Goal: Share content

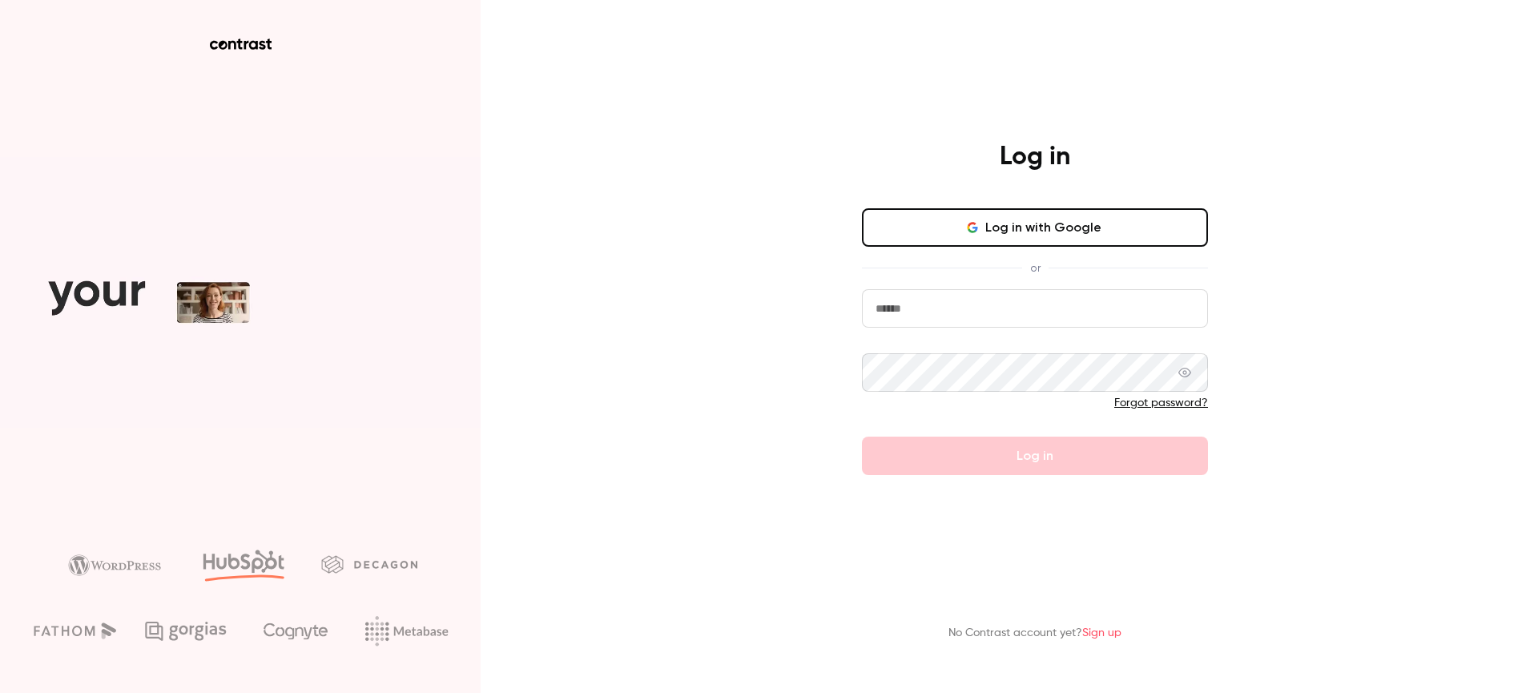
click at [1106, 304] on input "email" at bounding box center [1035, 308] width 346 height 38
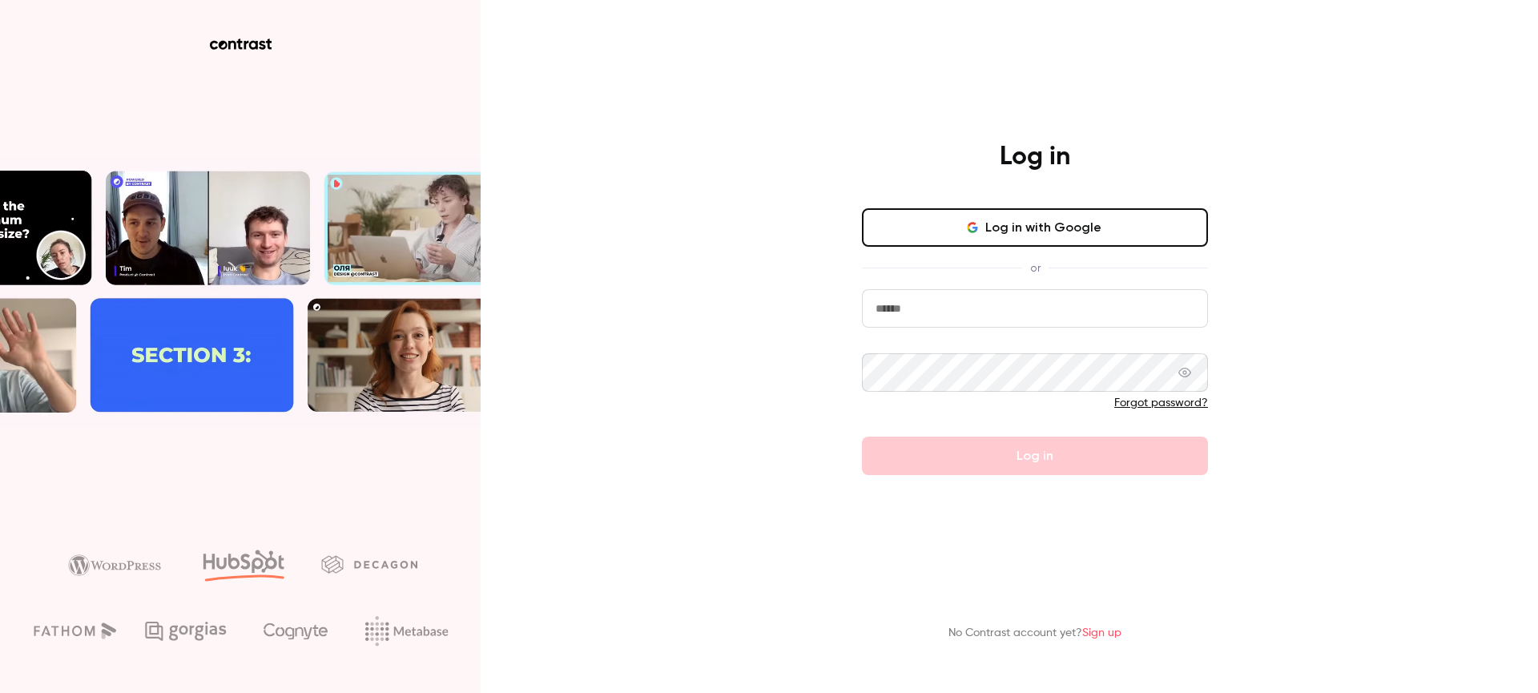
type input "**********"
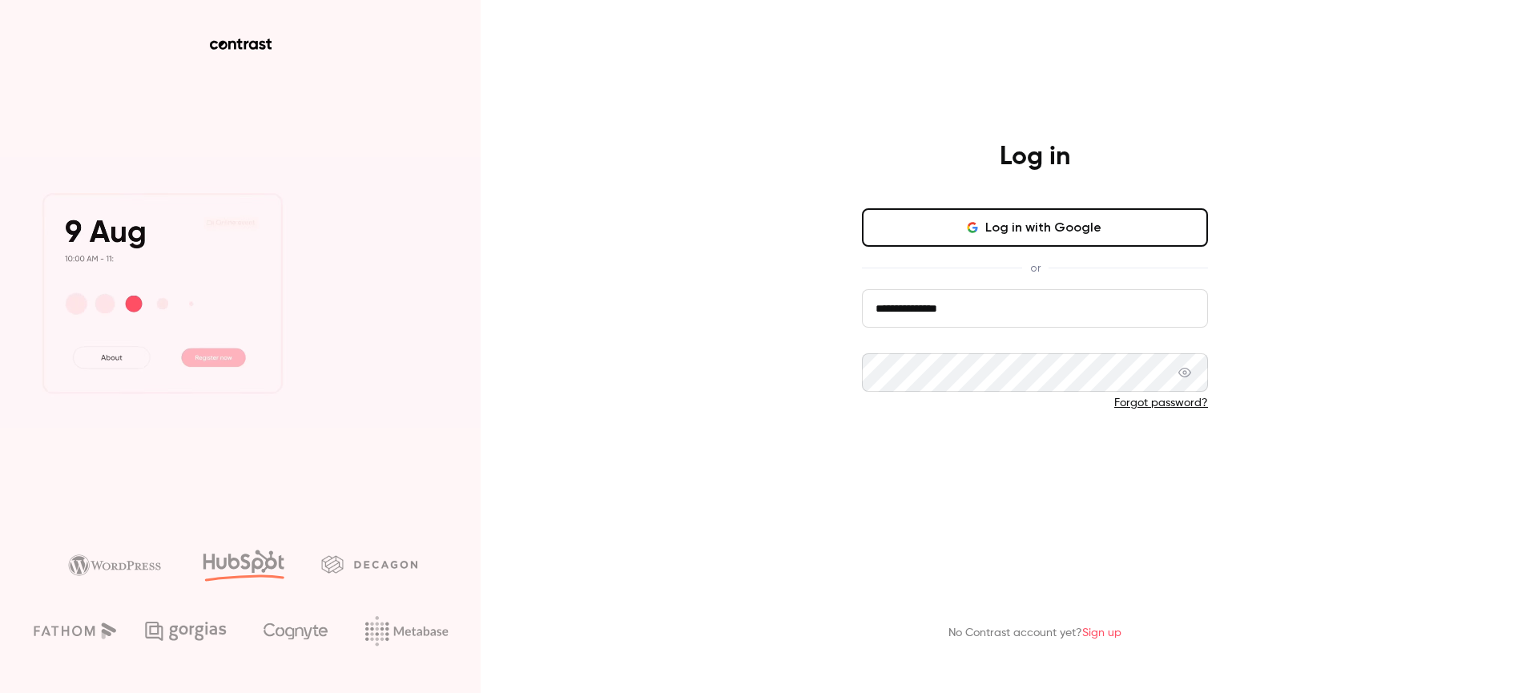
click at [1067, 469] on button "Log in" at bounding box center [1035, 456] width 346 height 38
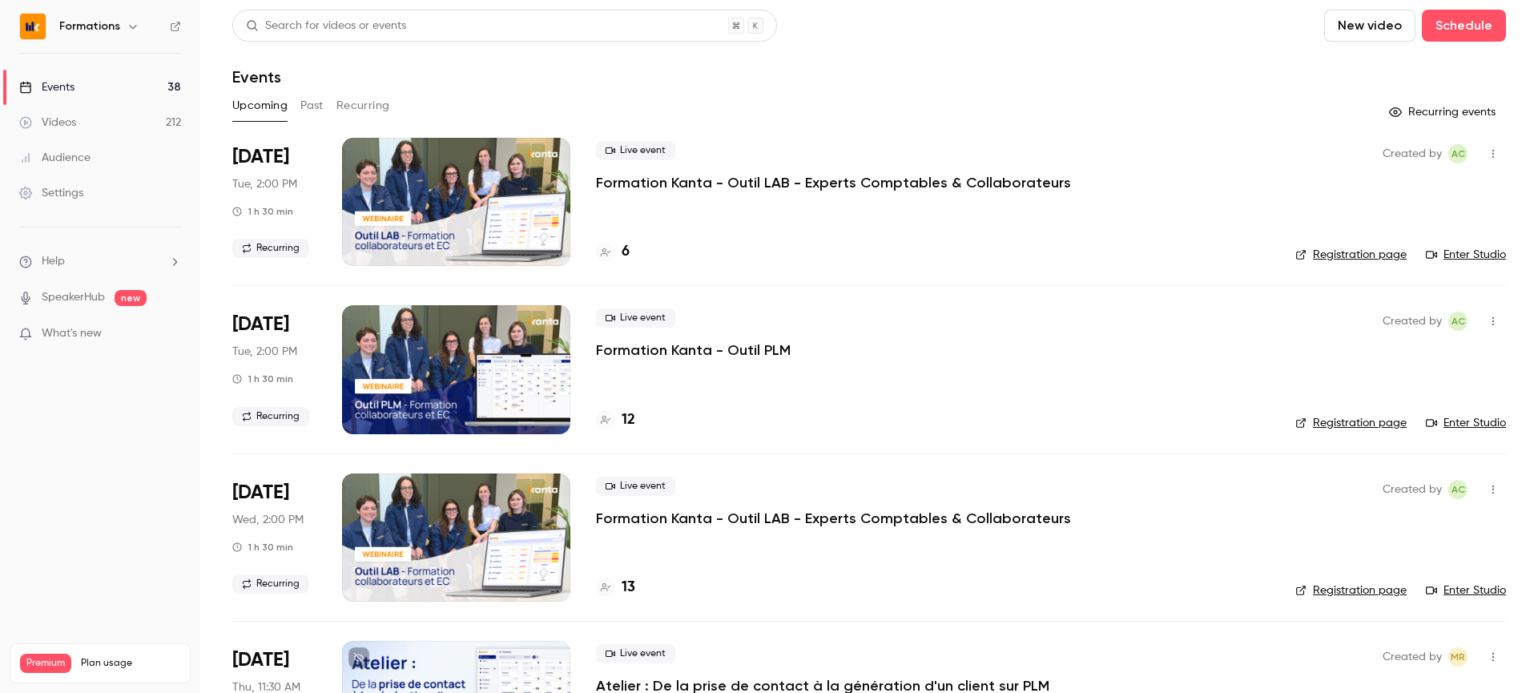
click at [307, 107] on button "Past" at bounding box center [311, 106] width 23 height 26
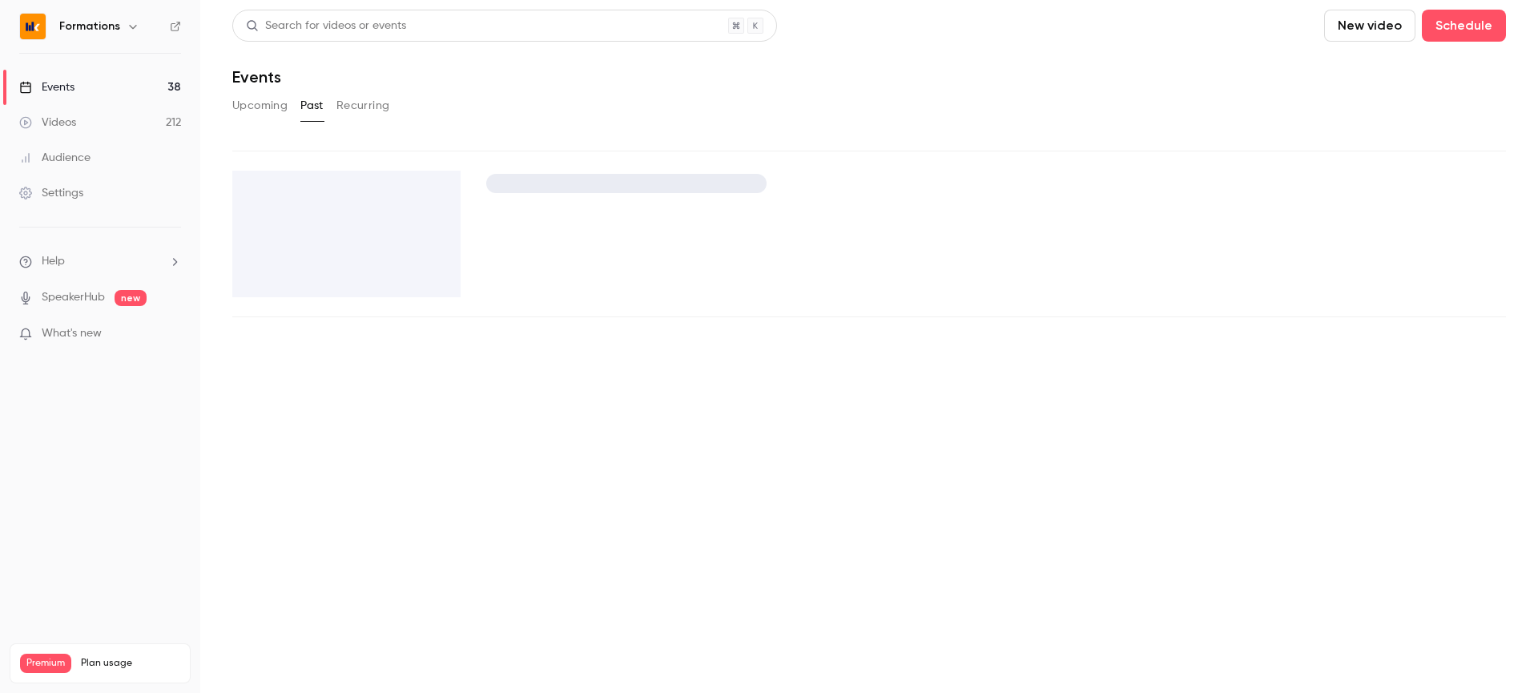
click at [353, 107] on button "Recurring" at bounding box center [363, 106] width 54 height 26
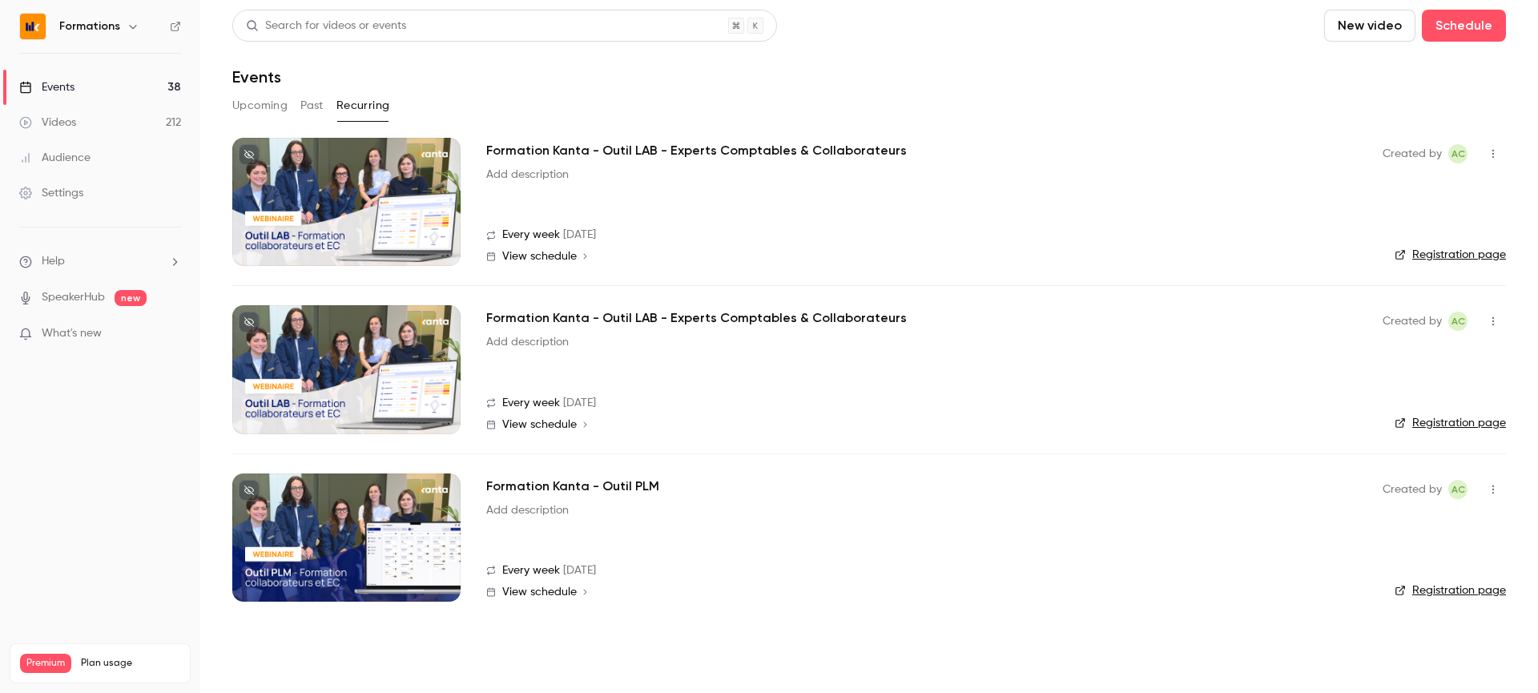
click at [434, 395] on div at bounding box center [346, 369] width 228 height 128
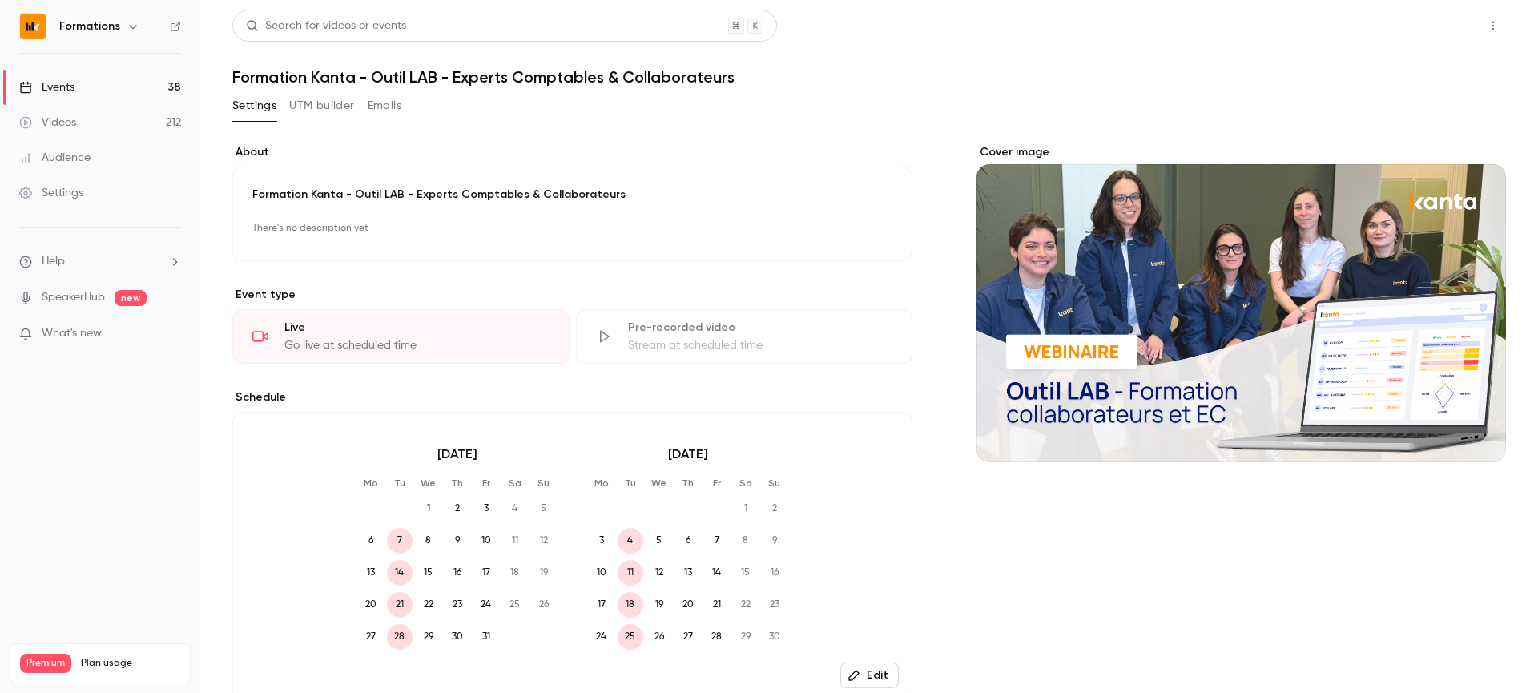
click at [1430, 30] on button "Share" at bounding box center [1435, 26] width 63 height 32
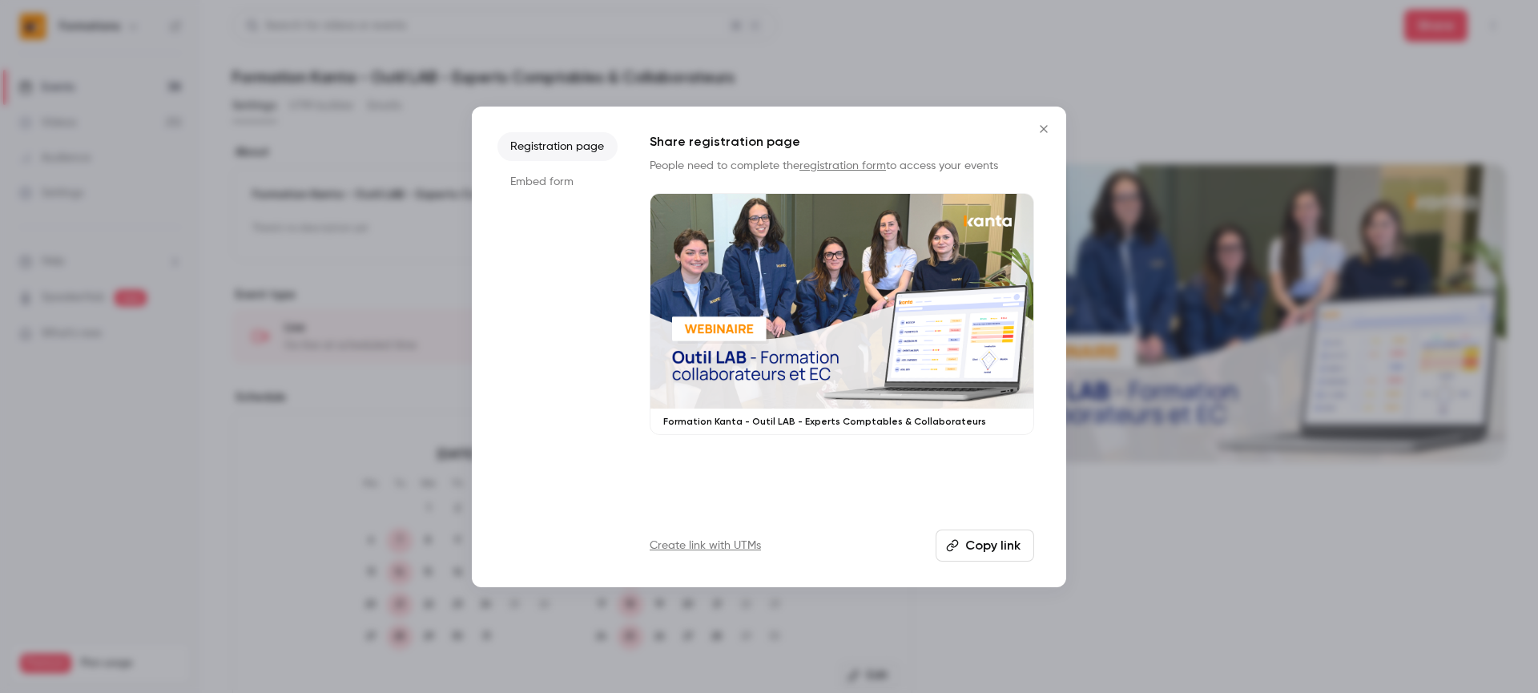
click at [1008, 542] on button "Copy link" at bounding box center [985, 546] width 99 height 32
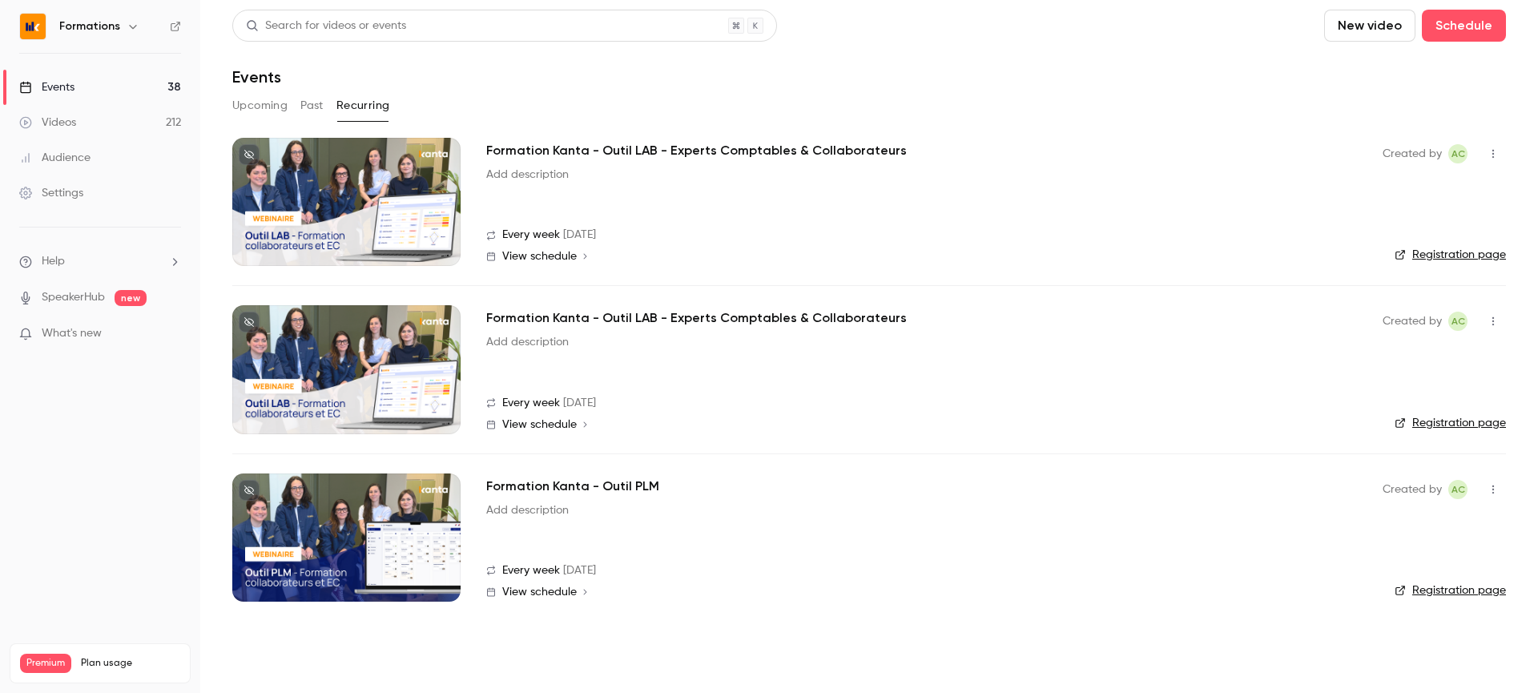
click at [376, 219] on div at bounding box center [346, 202] width 228 height 128
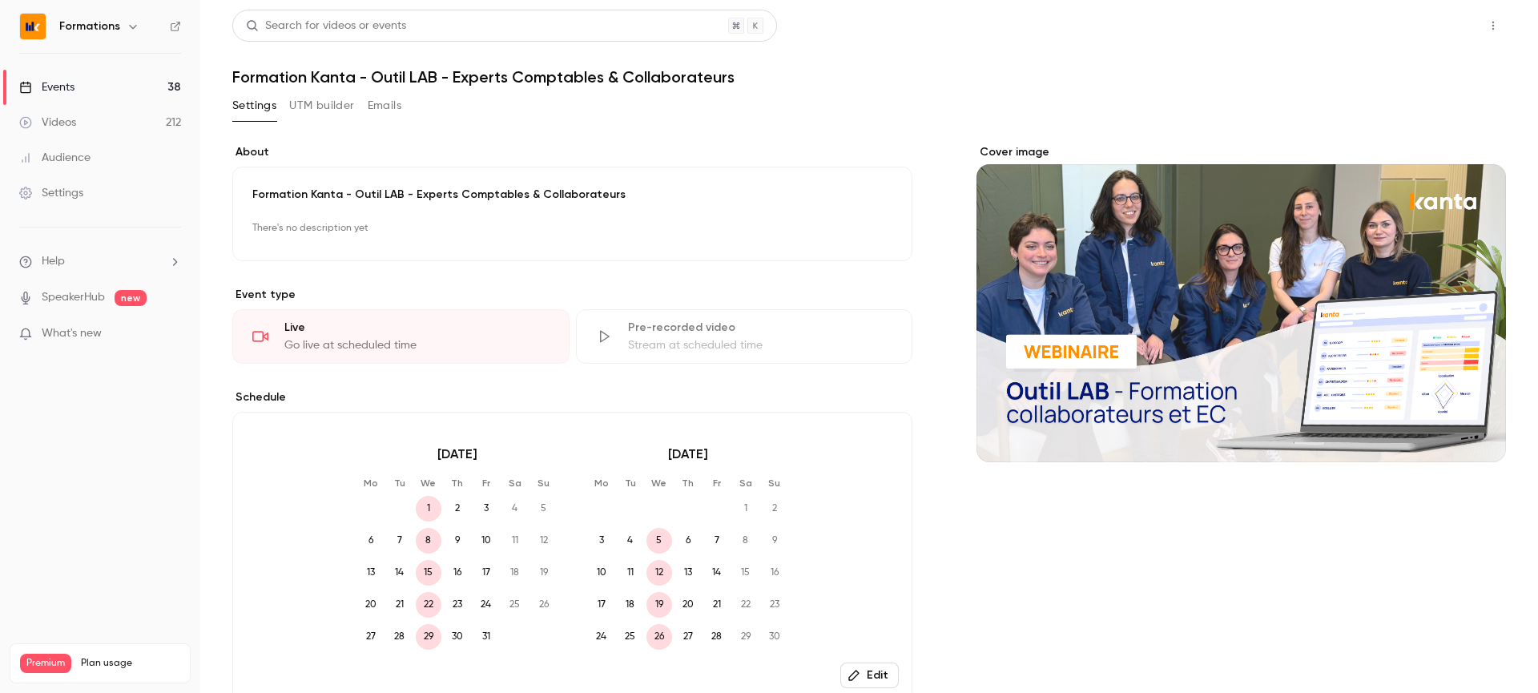
click at [1445, 30] on button "Share" at bounding box center [1435, 26] width 63 height 32
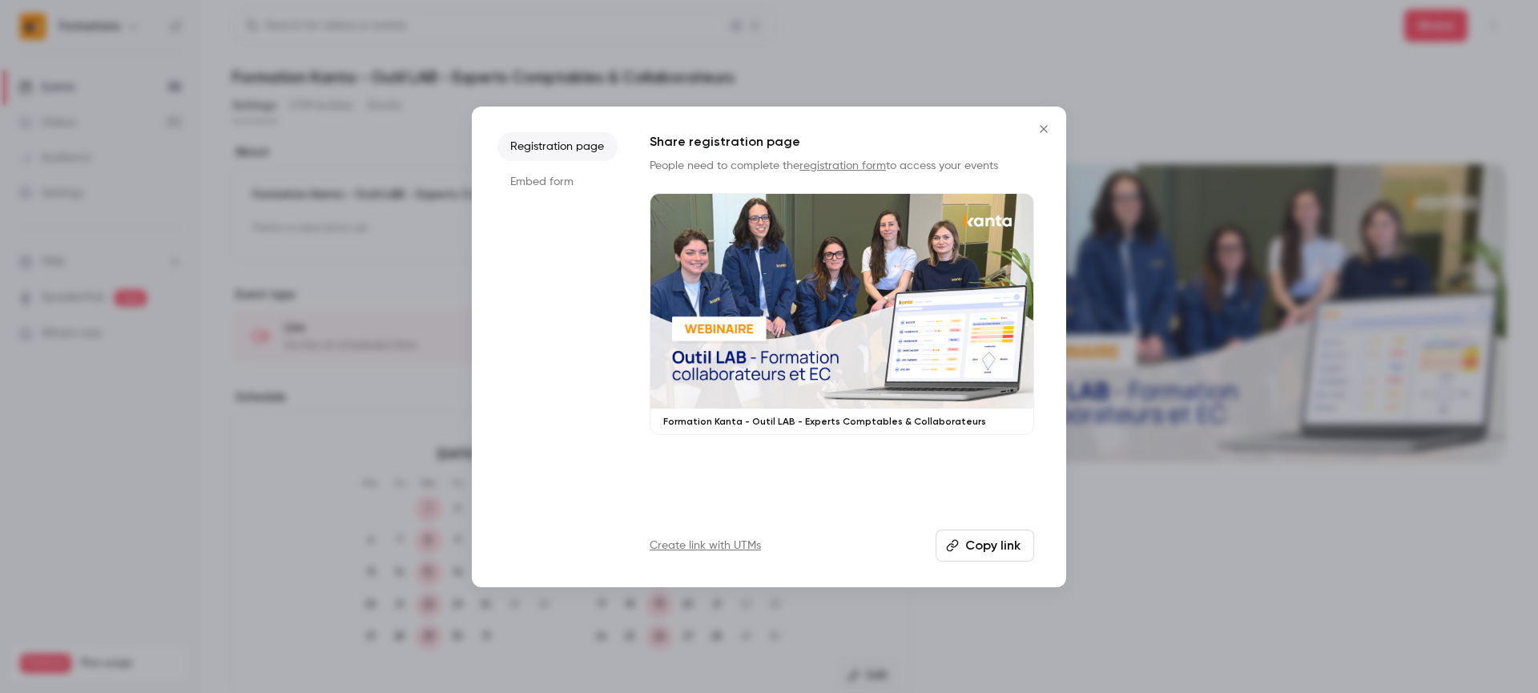
click at [985, 540] on button "Copy link" at bounding box center [985, 546] width 99 height 32
